Goal: Information Seeking & Learning: Find specific fact

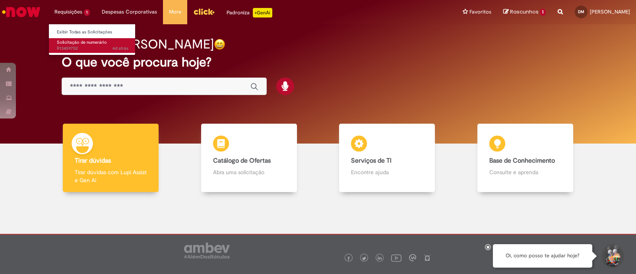
click at [82, 51] on span "4d atrás 4 dias atrás R13459752" at bounding box center [93, 48] width 72 height 6
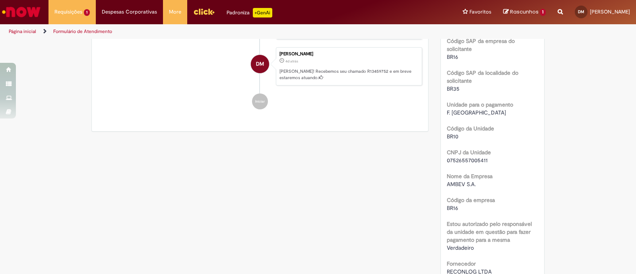
scroll to position [293, 0]
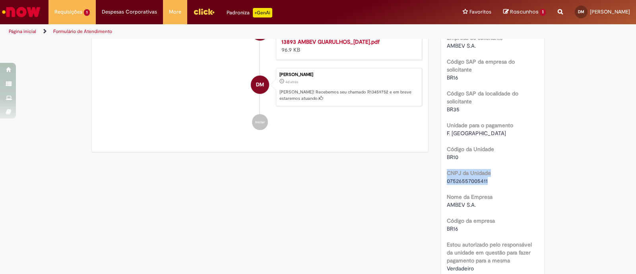
drag, startPoint x: 486, startPoint y: 194, endPoint x: 442, endPoint y: 189, distance: 44.8
copy div "CNPJ da Unidade 07526557005411"
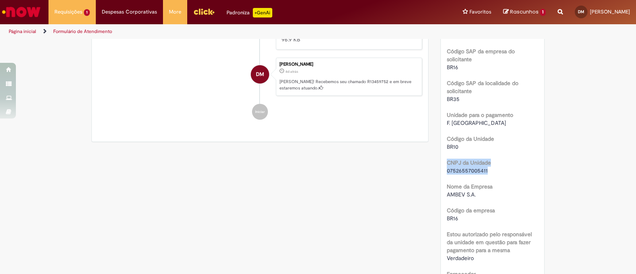
scroll to position [243, 0]
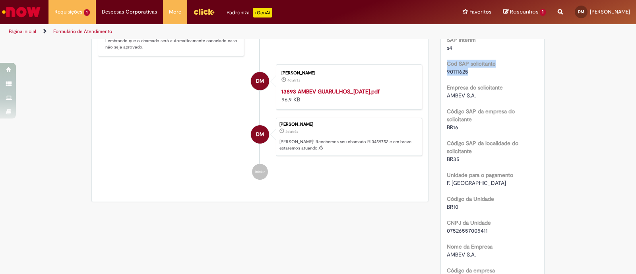
drag, startPoint x: 468, startPoint y: 85, endPoint x: 439, endPoint y: 77, distance: 30.1
copy div "Cod SAP solicitante 90111625"
drag, startPoint x: 467, startPoint y: 86, endPoint x: 441, endPoint y: 74, distance: 28.8
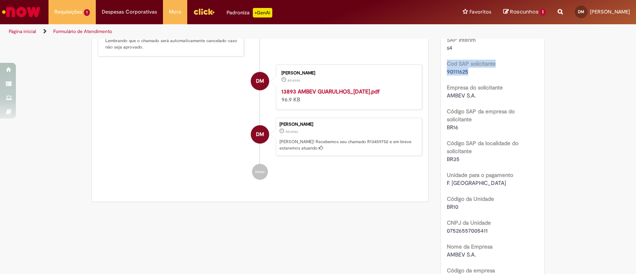
copy div "Cod SAP solicitante 90111625"
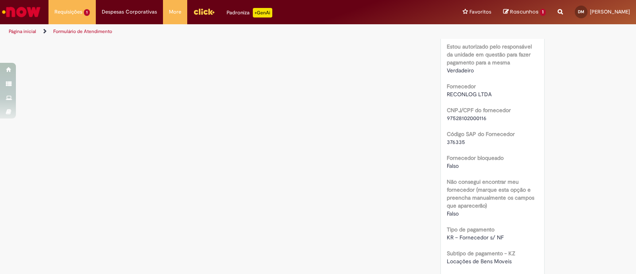
scroll to position [492, 0]
drag, startPoint x: 486, startPoint y: 136, endPoint x: 438, endPoint y: 123, distance: 50.6
click at [441, 123] on div "Número R13459752 Status [GEOGRAPHIC_DATA] Criação 4d atrás 4 dias atrás Conclus…" at bounding box center [493, 105] width 104 height 993
copy div "CNPJ/CPF do fornecedor 97528102000116"
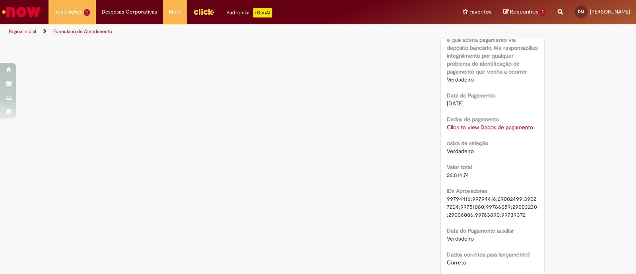
scroll to position [790, 0]
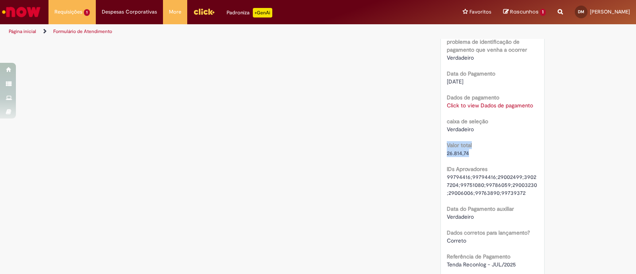
drag, startPoint x: 473, startPoint y: 169, endPoint x: 436, endPoint y: 157, distance: 38.4
copy div "Valor total 26.814,74"
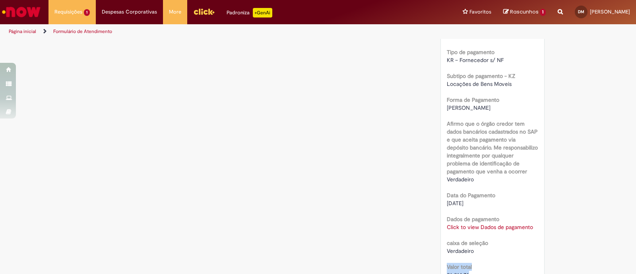
scroll to position [727, 0]
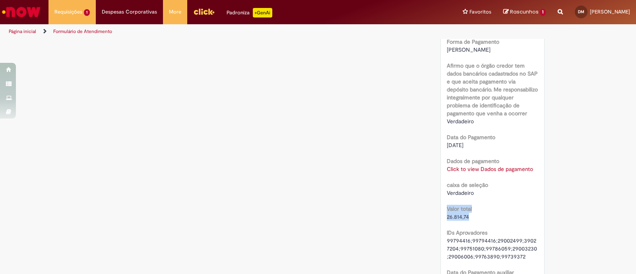
click at [507, 173] on link "Click to view Dados de pagamento" at bounding box center [490, 168] width 86 height 7
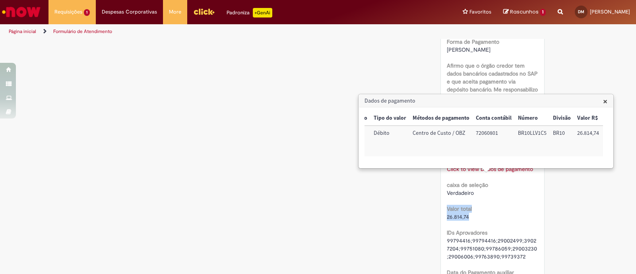
scroll to position [0, 58]
drag, startPoint x: 511, startPoint y: 119, endPoint x: 471, endPoint y: 118, distance: 40.2
click at [471, 118] on tr "u_sap_interim_vs_pgto Tipo do valor Métodos de pagamento Conta contábil Número …" at bounding box center [469, 118] width 326 height 15
copy tr "Métodos de pagamento Conta contábil"
drag, startPoint x: 500, startPoint y: 130, endPoint x: 475, endPoint y: 130, distance: 24.3
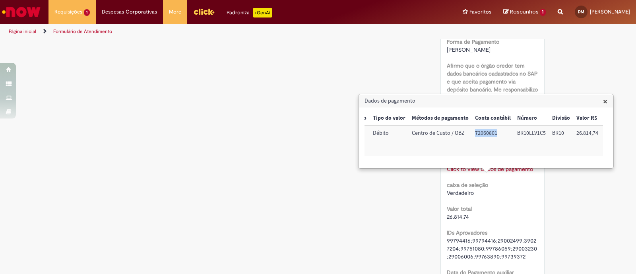
click at [475, 130] on td "72060801" at bounding box center [493, 141] width 42 height 31
copy td "72060801"
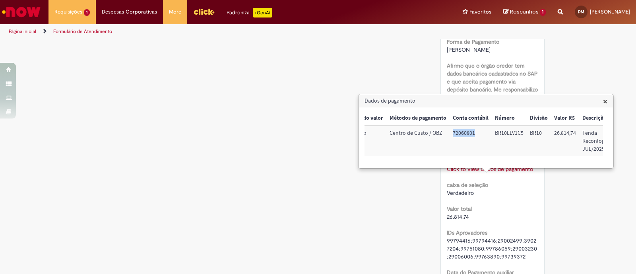
scroll to position [0, 82]
drag, startPoint x: 515, startPoint y: 116, endPoint x: 492, endPoint y: 116, distance: 23.1
click at [492, 116] on th "Número" at bounding box center [508, 118] width 35 height 15
copy th "Número"
drag, startPoint x: 523, startPoint y: 130, endPoint x: 491, endPoint y: 130, distance: 32.6
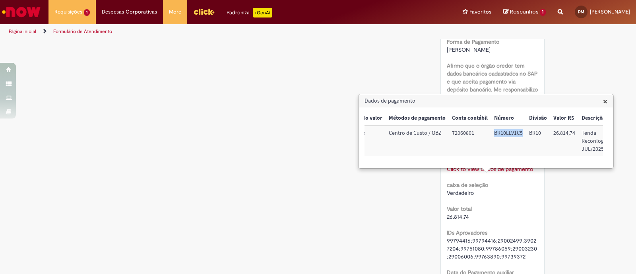
click at [491, 130] on td "BR10LLV1C5" at bounding box center [508, 141] width 35 height 31
copy td "BR10LLV1C5"
drag, startPoint x: 599, startPoint y: 149, endPoint x: 574, endPoint y: 126, distance: 33.8
click at [574, 126] on td "Tenda Reconlog JUL/2025" at bounding box center [588, 141] width 31 height 31
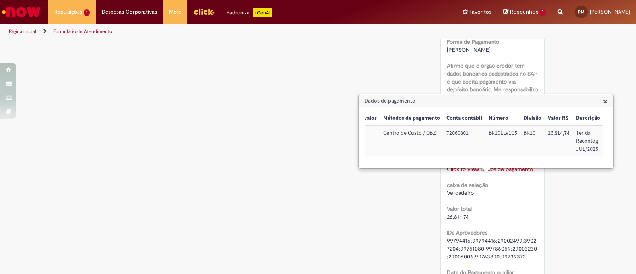
click at [599, 120] on th "Descrição" at bounding box center [588, 118] width 31 height 15
drag, startPoint x: 599, startPoint y: 120, endPoint x: 575, endPoint y: 120, distance: 24.3
click at [575, 120] on th "Descrição" at bounding box center [588, 118] width 31 height 15
copy th "Descrição"
drag, startPoint x: 599, startPoint y: 150, endPoint x: 573, endPoint y: 136, distance: 30.1
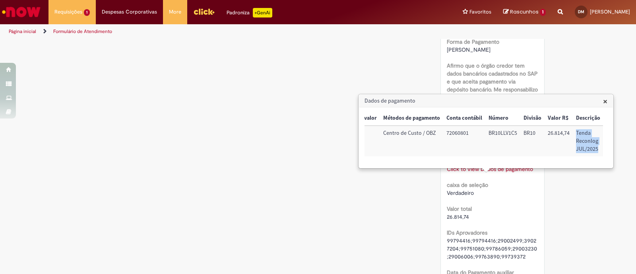
click at [573, 136] on td "Tenda Reconlog JUL/2025" at bounding box center [588, 141] width 31 height 31
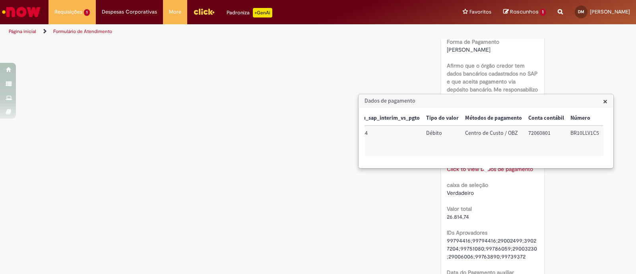
scroll to position [0, 0]
click at [603, 103] on h3 "Dados de pagamento" at bounding box center [486, 101] width 254 height 13
click at [608, 102] on h3 "Dados de pagamento" at bounding box center [486, 101] width 254 height 13
click at [605, 102] on span "×" at bounding box center [605, 101] width 4 height 11
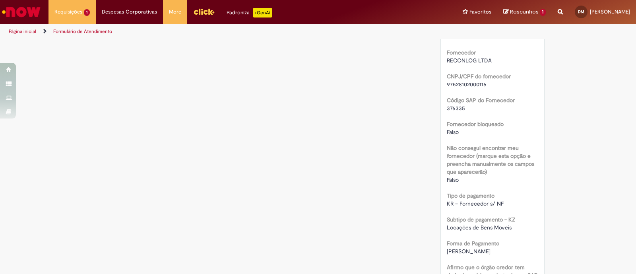
scroll to position [478, 0]
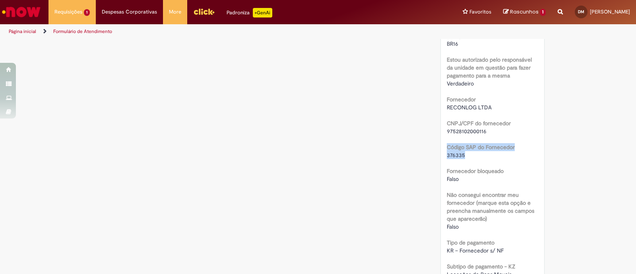
drag, startPoint x: 465, startPoint y: 173, endPoint x: 438, endPoint y: 161, distance: 29.6
click at [441, 161] on div "Número R13459752 Status [GEOGRAPHIC_DATA] Criação 4d atrás 4 dias atrás Conclus…" at bounding box center [493, 119] width 104 height 993
